Goal: Find specific page/section: Find specific page/section

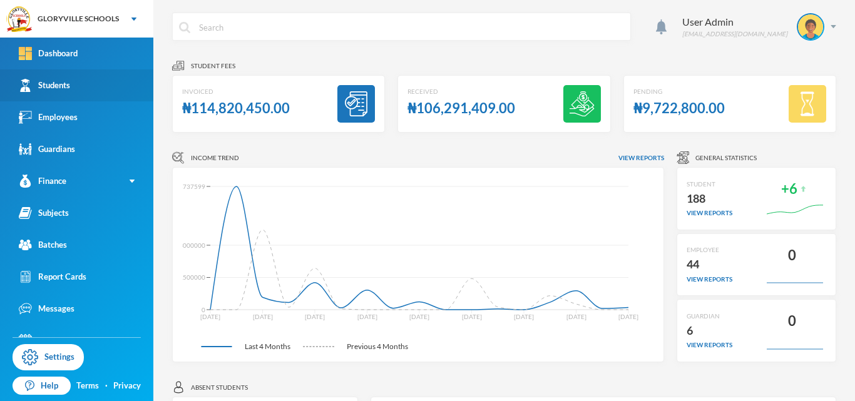
click at [59, 83] on div "Students" at bounding box center [44, 85] width 51 height 13
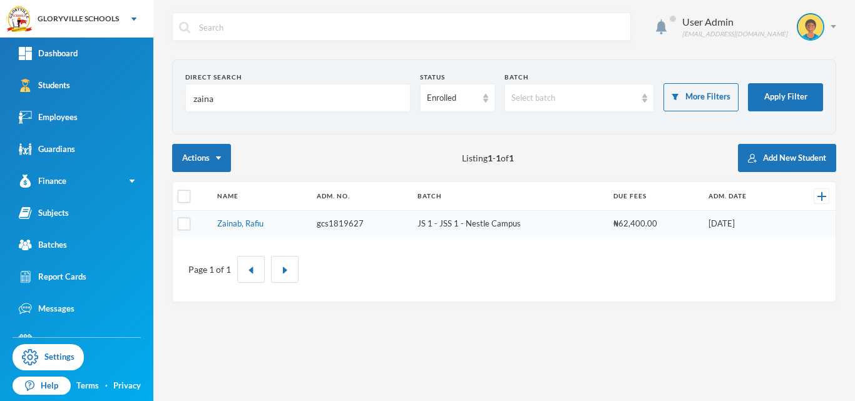
click at [226, 98] on input "zaina" at bounding box center [297, 98] width 211 height 28
type input "z"
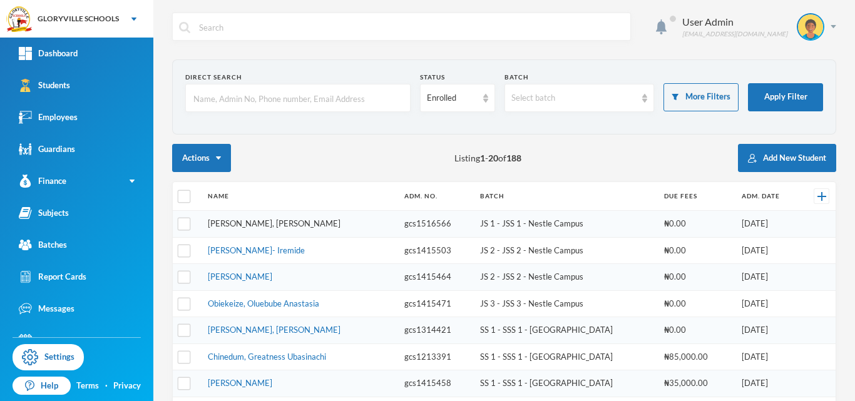
click at [246, 223] on link "[PERSON_NAME], [PERSON_NAME]" at bounding box center [274, 223] width 133 height 10
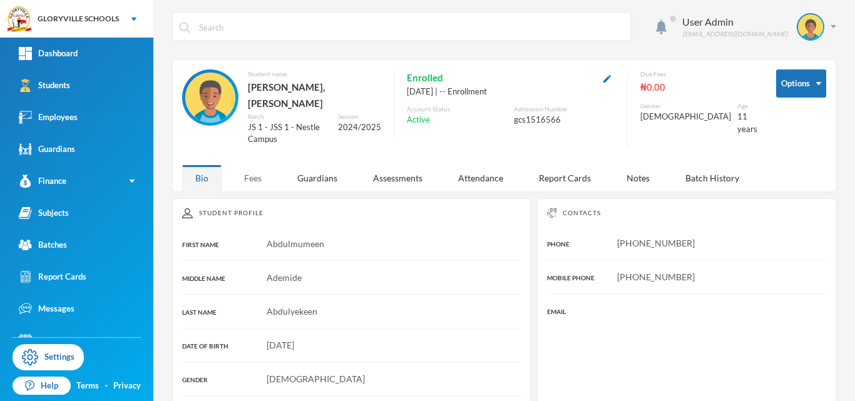
click at [262, 166] on div "Fees" at bounding box center [253, 178] width 44 height 27
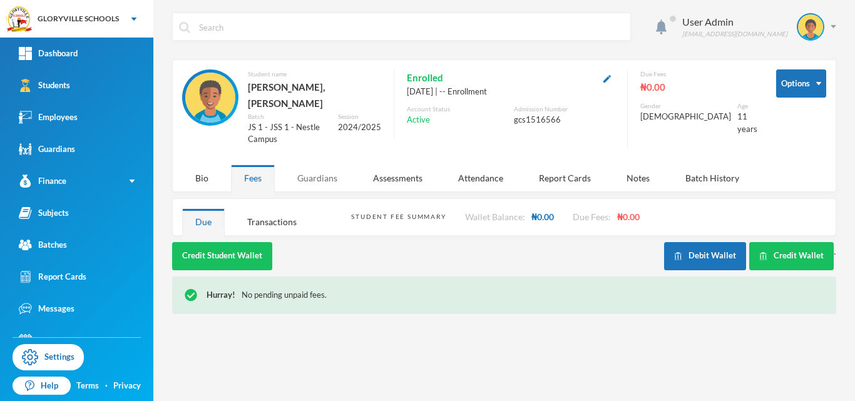
click at [320, 182] on div "Guardians" at bounding box center [317, 178] width 66 height 27
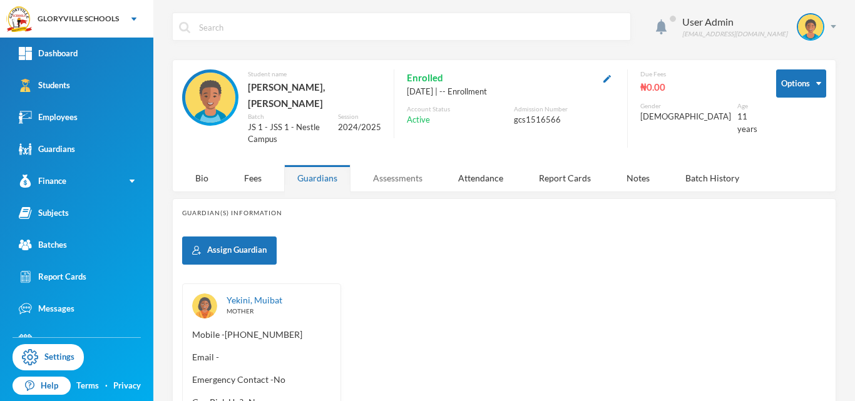
click at [377, 183] on div "Assessments" at bounding box center [398, 178] width 76 height 27
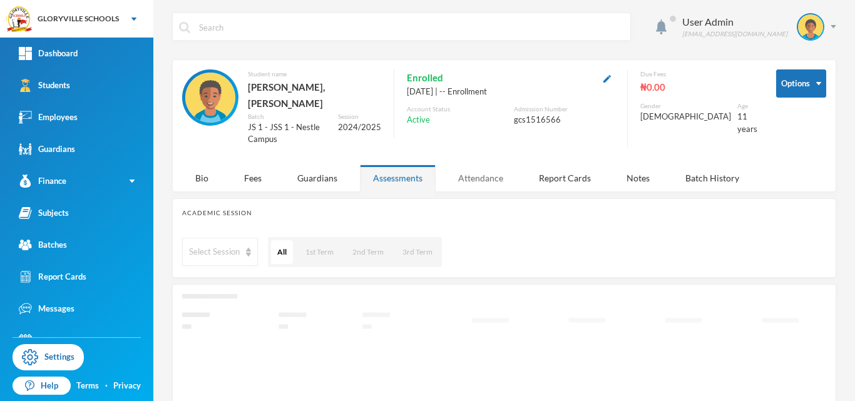
click at [476, 179] on div "Attendance" at bounding box center [480, 178] width 71 height 27
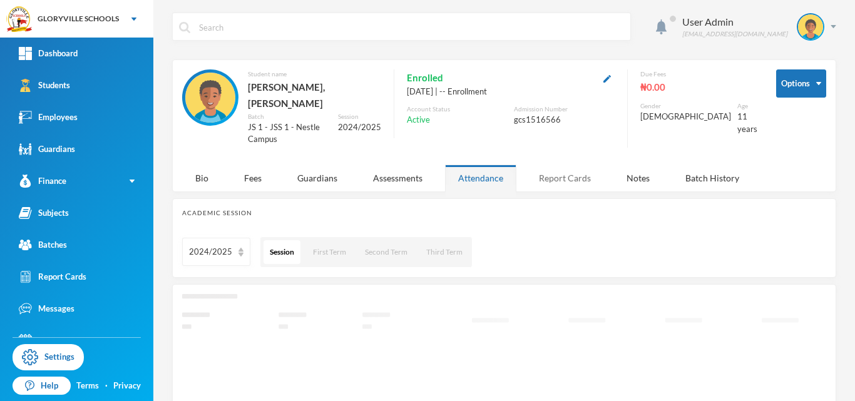
click at [562, 184] on div "Report Cards" at bounding box center [565, 178] width 78 height 27
